Goal: Task Accomplishment & Management: Manage account settings

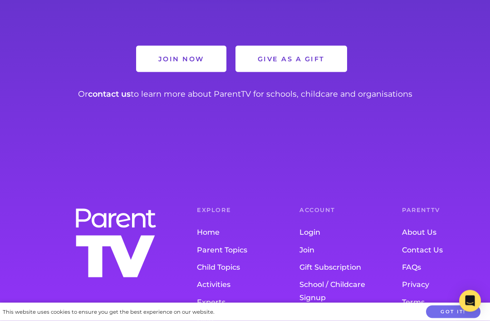
scroll to position [784, 0]
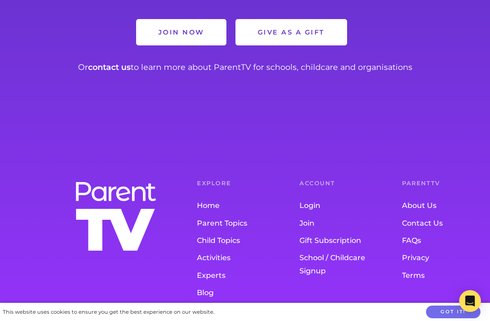
click at [306, 207] on link "Login" at bounding box center [333, 205] width 66 height 17
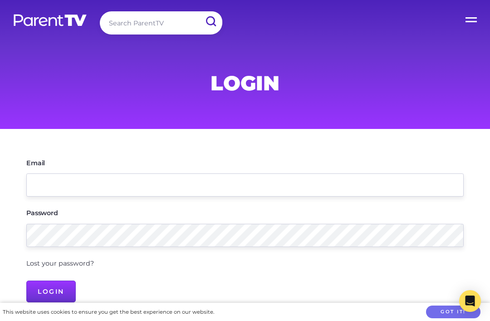
scroll to position [100, 0]
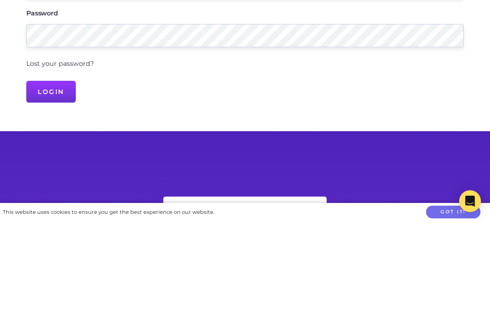
type input "[EMAIL_ADDRESS][DOMAIN_NAME]"
click at [51, 190] on input "Login" at bounding box center [50, 192] width 49 height 22
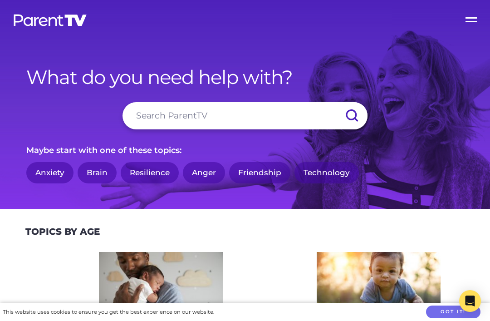
click at [470, 20] on label "Open Menu" at bounding box center [472, 18] width 36 height 36
click at [0, 0] on input "Open Menu" at bounding box center [0, 0] width 0 height 0
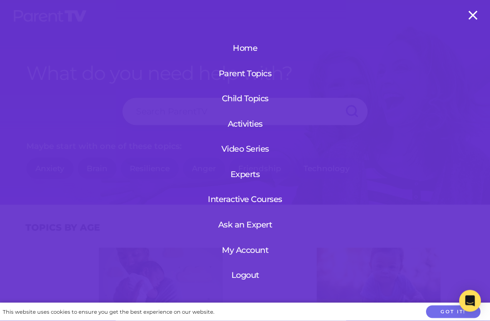
scroll to position [5, 0]
click at [241, 249] on link "My Account" at bounding box center [244, 250] width 55 height 24
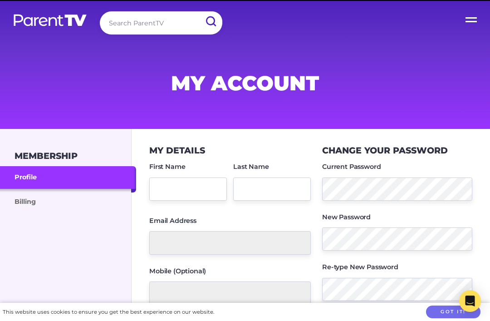
type input "[PERSON_NAME]"
type input "Hilton"
type input "[EMAIL_ADDRESS][DOMAIN_NAME]"
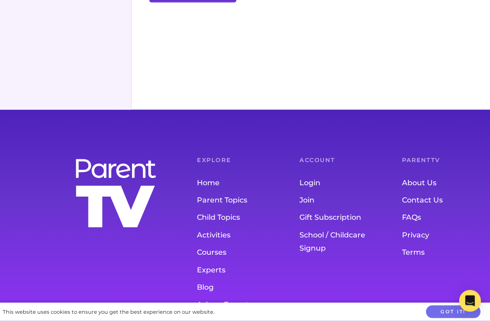
scroll to position [278, 0]
